Goal: Information Seeking & Learning: Learn about a topic

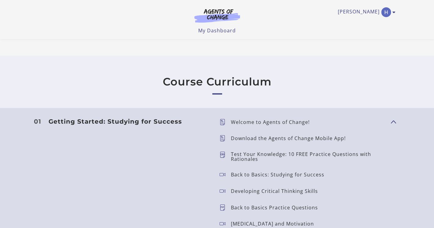
scroll to position [527, 0]
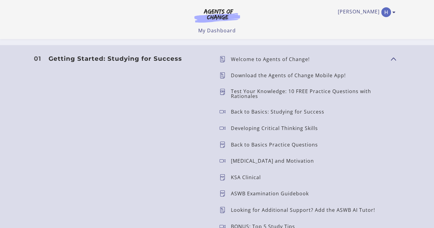
click at [244, 96] on p "Test Your Knowledge: 10 FREE Practice Questions with Rationales" at bounding box center [308, 94] width 155 height 10
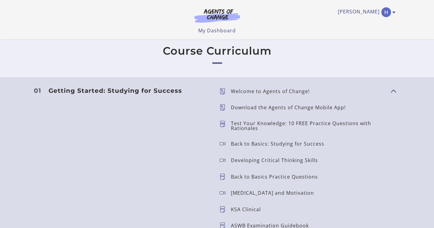
scroll to position [494, 0]
click at [291, 124] on p "Test Your Knowledge: 10 FREE Practice Questions with Rationales" at bounding box center [308, 127] width 155 height 10
click at [390, 91] on span "Show Content" at bounding box center [390, 92] width 0 height 54
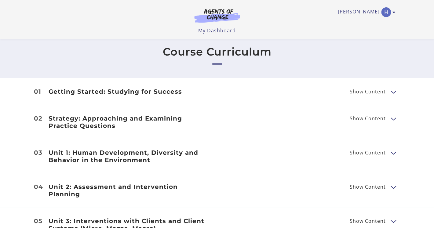
click at [393, 91] on button "Show Content" at bounding box center [392, 92] width 5 height 8
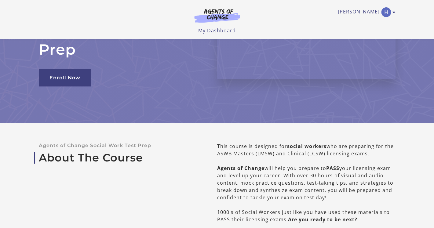
scroll to position [0, 0]
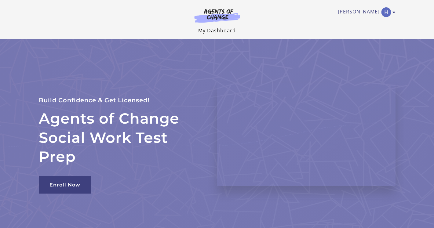
click at [220, 28] on link "My Dashboard" at bounding box center [217, 30] width 38 height 7
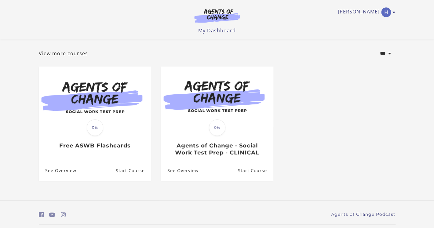
scroll to position [47, 0]
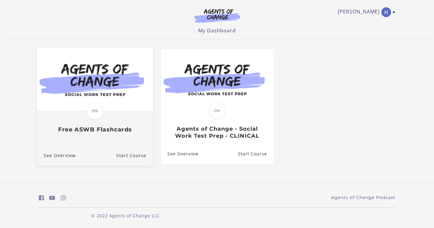
click at [110, 121] on div "Translation missing: en.liquid.partials.dashboard_course_card.progress_descript…" at bounding box center [95, 122] width 116 height 22
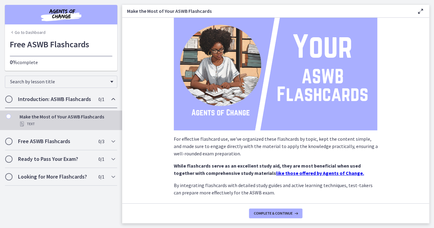
scroll to position [73, 0]
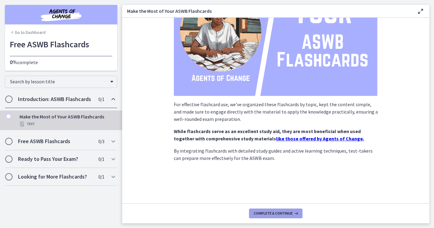
click at [288, 212] on span "Complete & continue" at bounding box center [273, 213] width 39 height 5
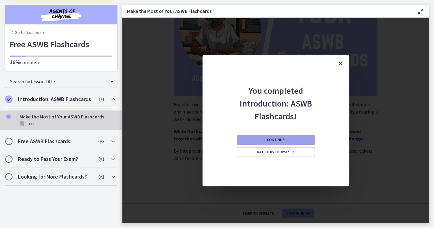
click at [291, 143] on button "Continue" at bounding box center [276, 140] width 78 height 10
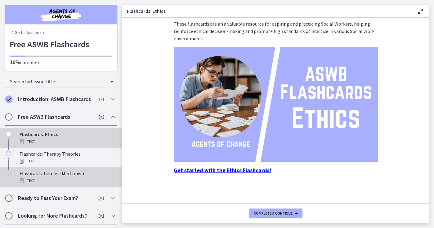
click at [52, 179] on div "Text" at bounding box center [67, 180] width 95 height 7
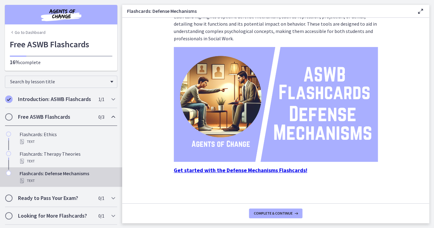
click at [63, 180] on div "Text" at bounding box center [67, 180] width 95 height 7
click at [278, 213] on span "Complete & continue" at bounding box center [273, 213] width 39 height 5
